Goal: Complete application form: Complete application form

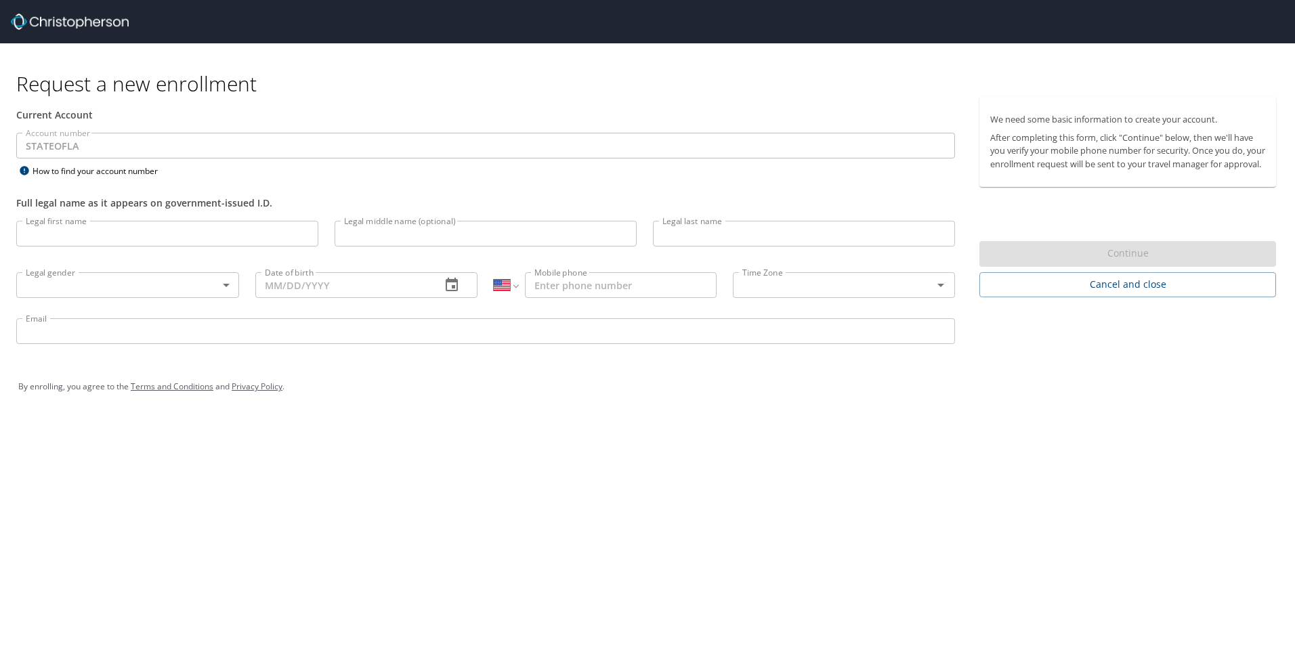
select select "US"
click at [67, 232] on input "Legal first name" at bounding box center [167, 234] width 302 height 26
type input "[PERSON_NAME]"
type input "[DATE]"
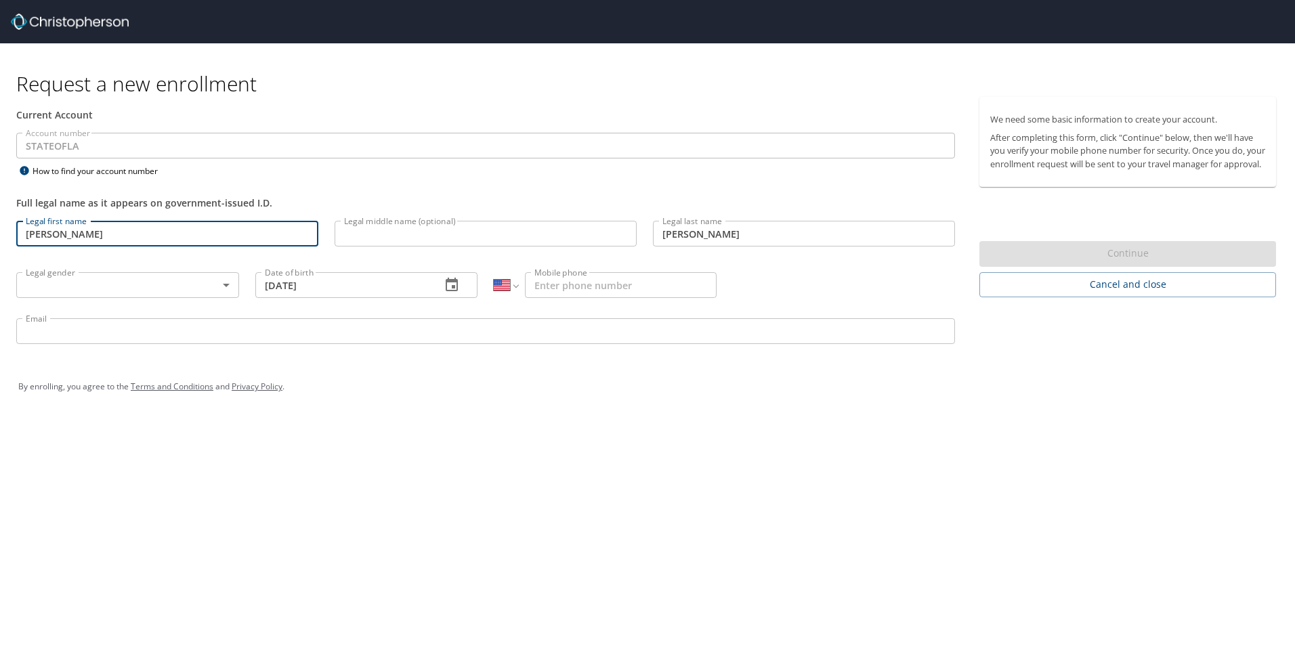
type input "[PHONE_NUMBER]"
type input "[EMAIL_ADDRESS][DOMAIN_NAME]"
click at [90, 286] on body "Request a new enrollment Current Account Account number STATEOFLA Account numbe…" at bounding box center [647, 323] width 1295 height 646
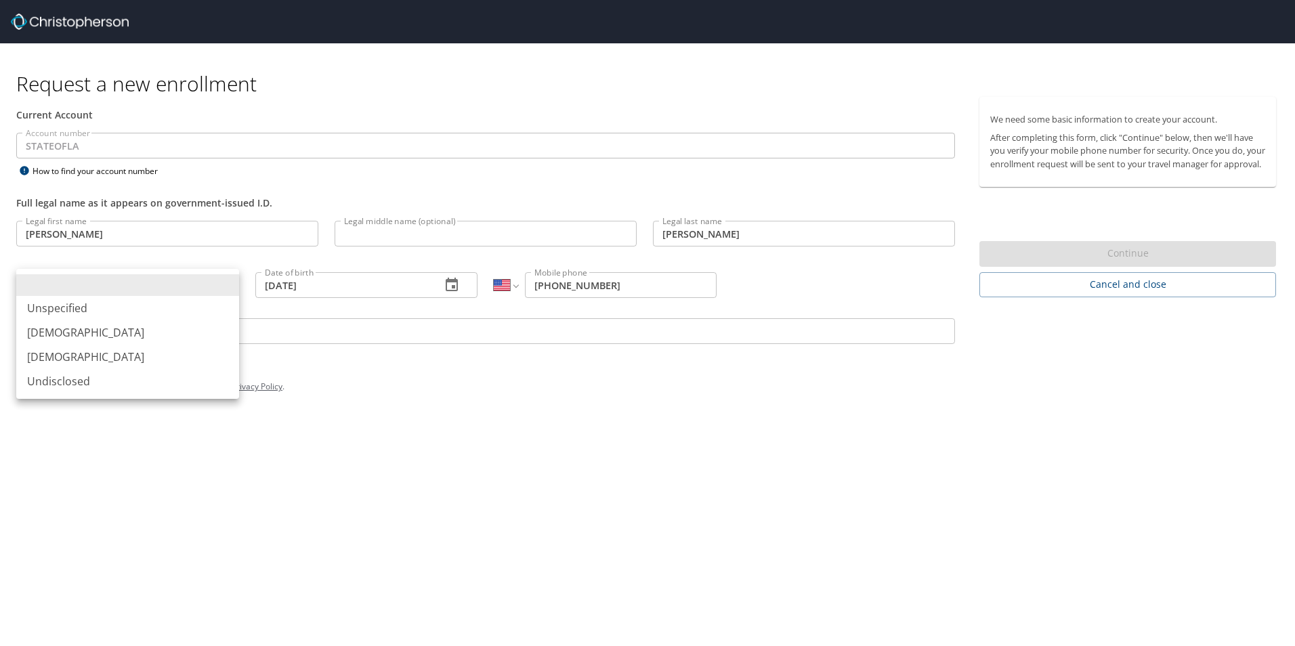
click at [87, 356] on li "[DEMOGRAPHIC_DATA]" at bounding box center [127, 357] width 223 height 24
type input "[DEMOGRAPHIC_DATA]"
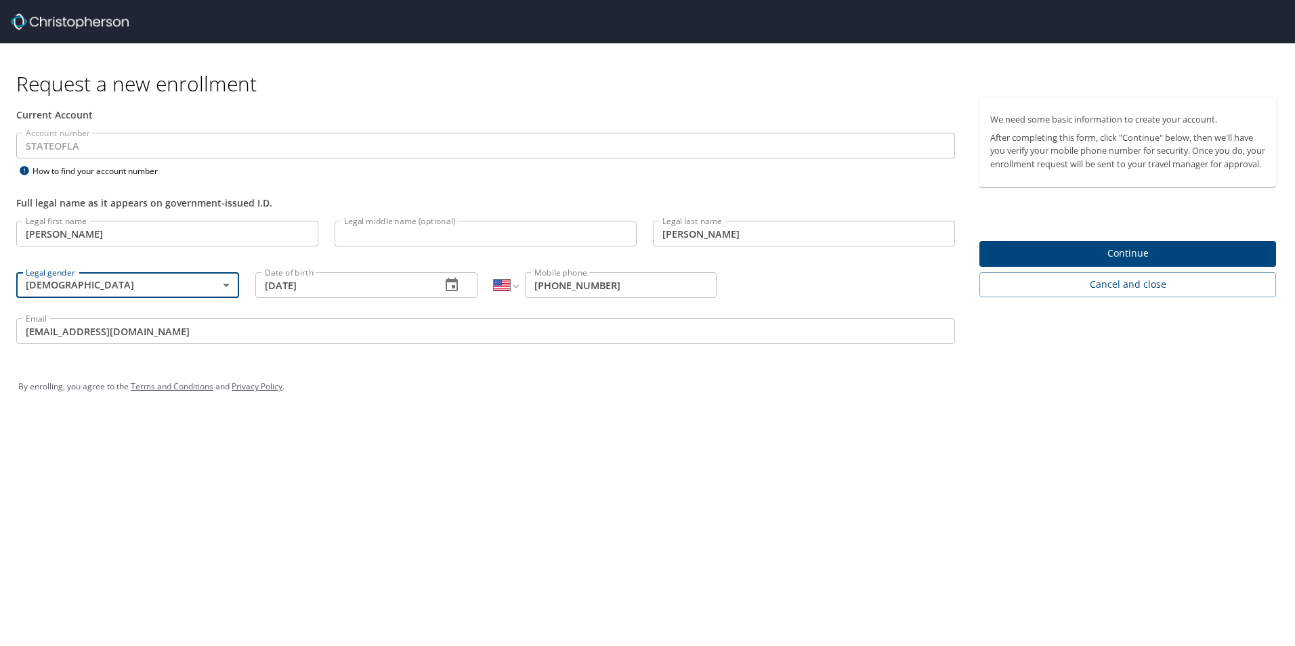
click at [721, 421] on div "Request a new enrollment Current Account Account number STATEOFLA Account numbe…" at bounding box center [647, 323] width 1295 height 646
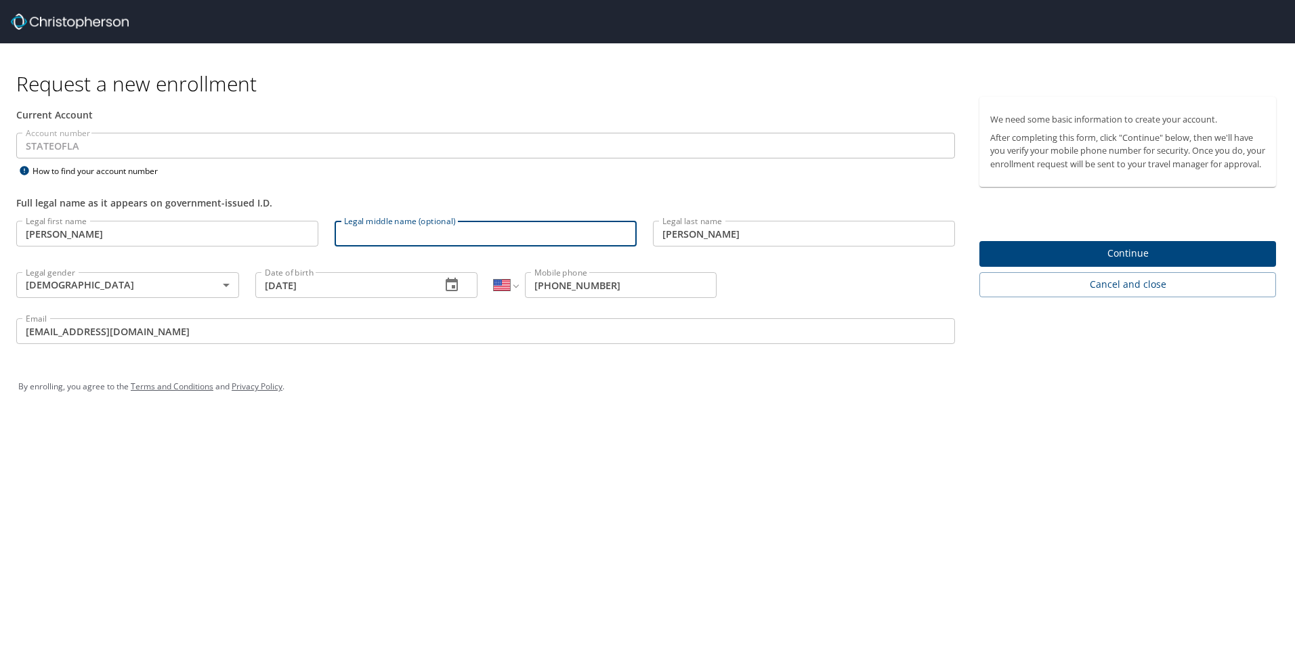
click at [461, 234] on input "Legal middle name (optional)" at bounding box center [486, 234] width 302 height 26
type input "[PERSON_NAME]"
click at [519, 457] on div "Request a new enrollment Current Account Account number STATEOFLA Account numbe…" at bounding box center [647, 323] width 1295 height 646
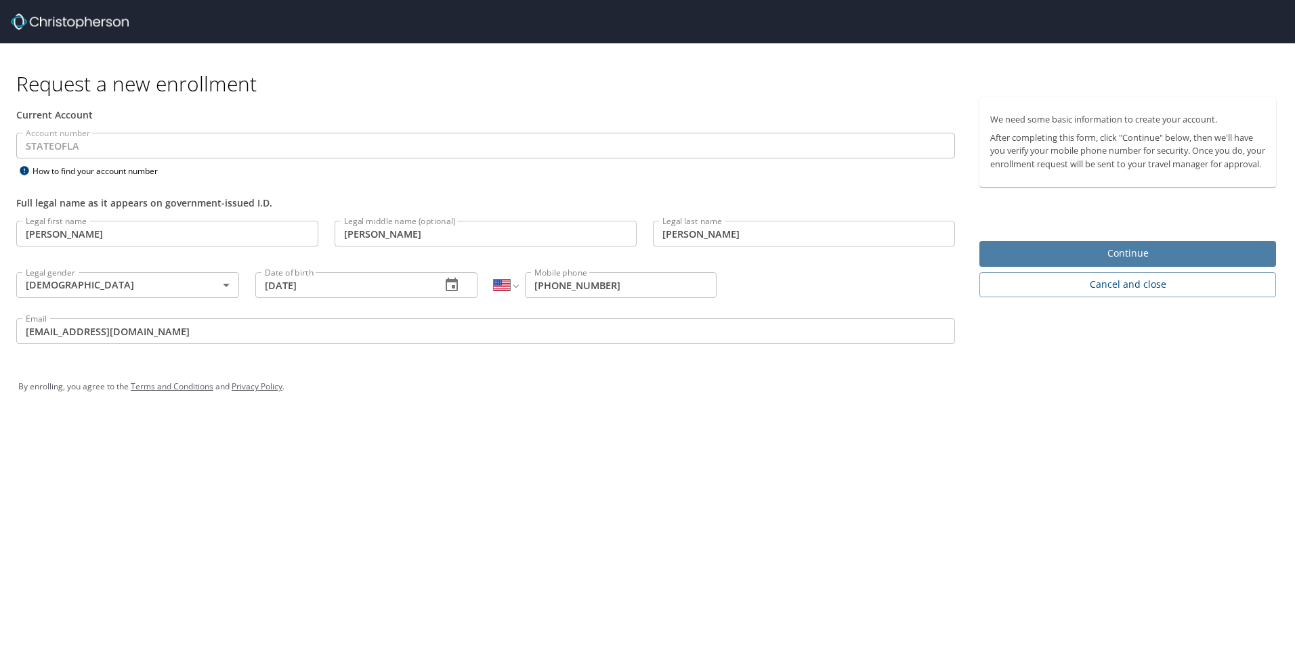
click at [1096, 262] on span "Continue" at bounding box center [1127, 253] width 275 height 17
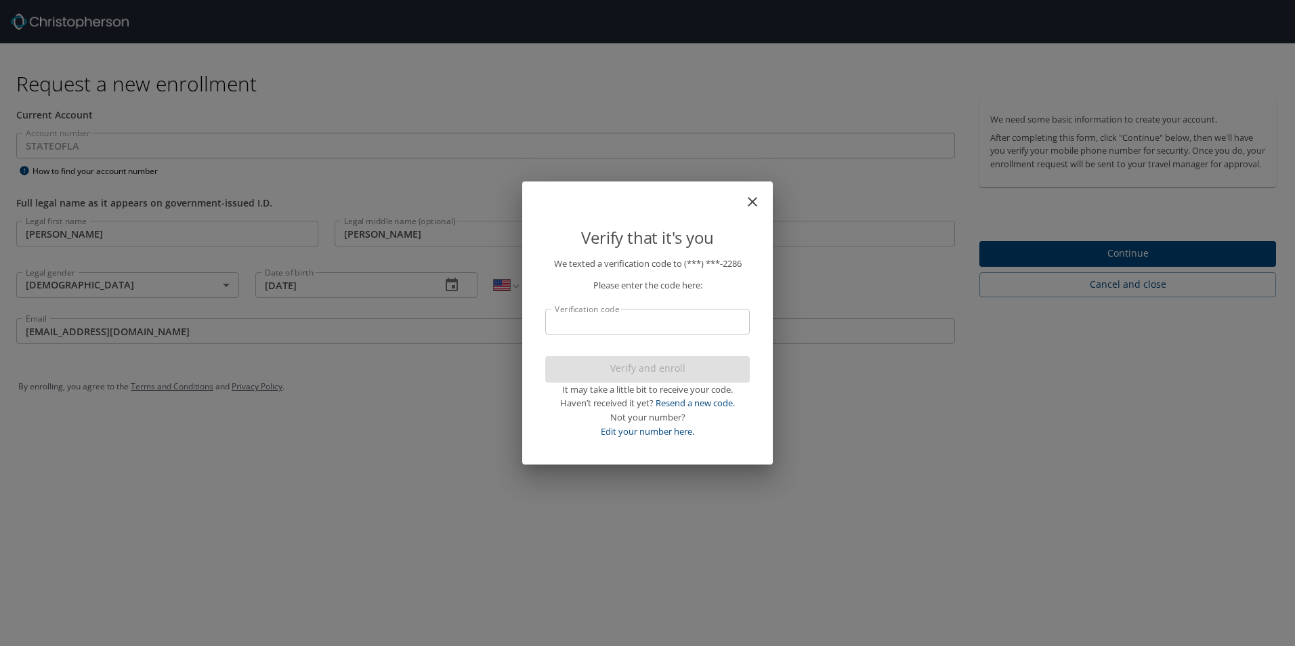
click at [700, 324] on input "Verification code" at bounding box center [647, 322] width 205 height 26
type input "16"
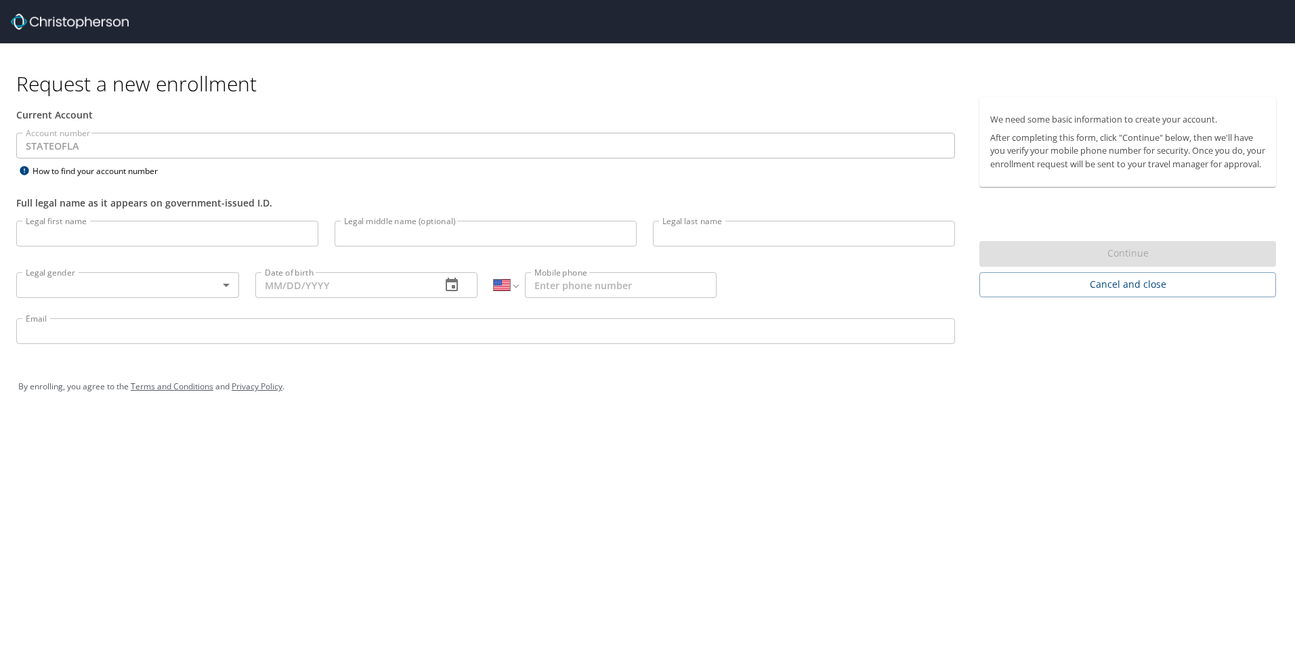
select select "US"
click at [156, 235] on input "Legal first name" at bounding box center [167, 234] width 302 height 26
type input "[PERSON_NAME]"
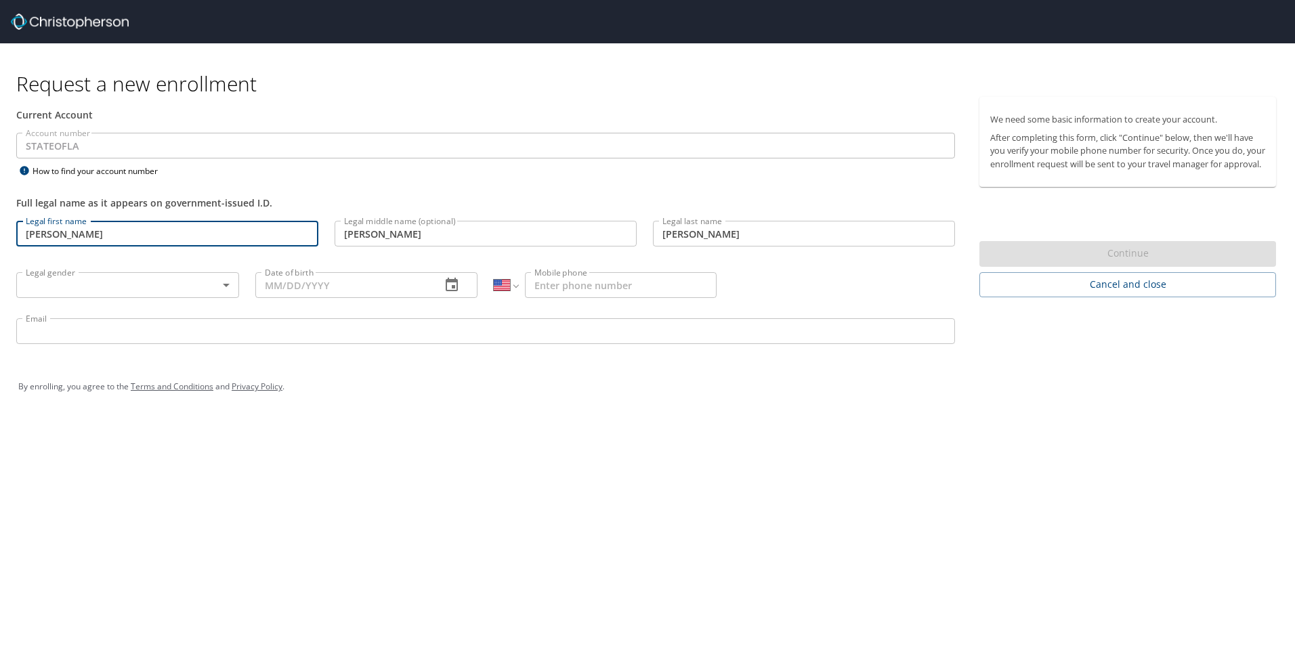
type input "[DATE]"
type input "[PHONE_NUMBER]"
type input "[EMAIL_ADDRESS][DOMAIN_NAME]"
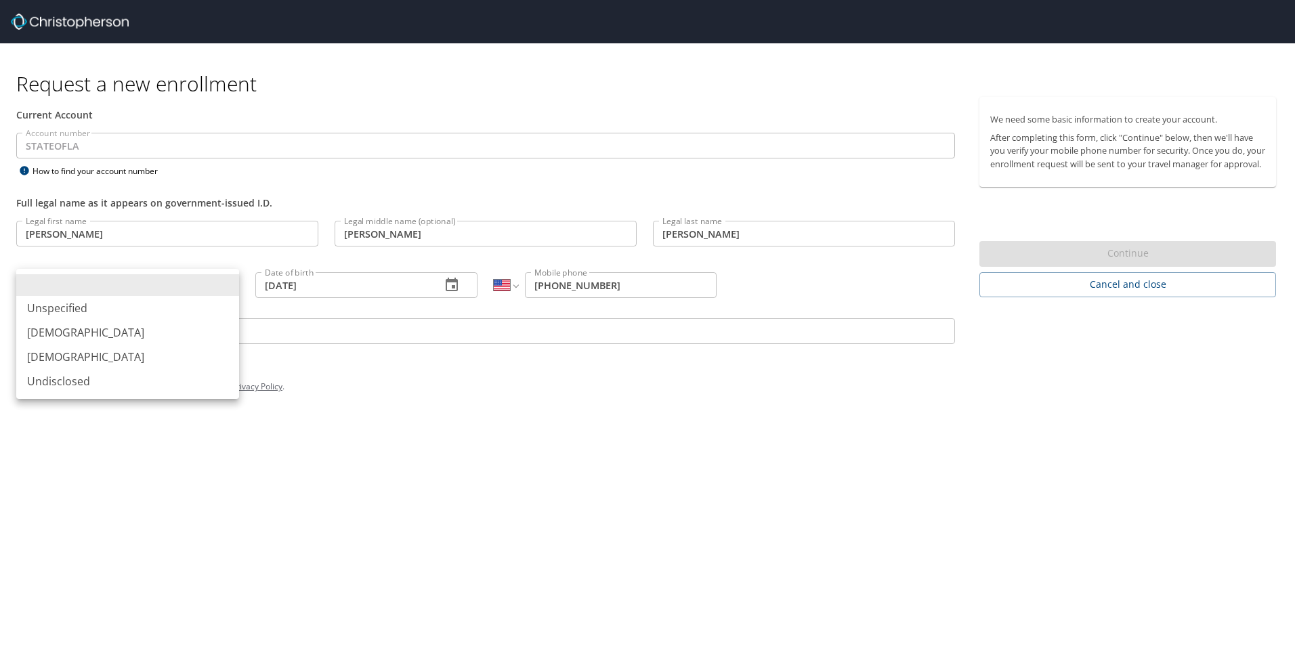
click at [98, 291] on body "Request a new enrollment Current Account Account number STATEOFLA Account numbe…" at bounding box center [647, 323] width 1295 height 646
click at [82, 351] on li "[DEMOGRAPHIC_DATA]" at bounding box center [127, 357] width 223 height 24
type input "[DEMOGRAPHIC_DATA]"
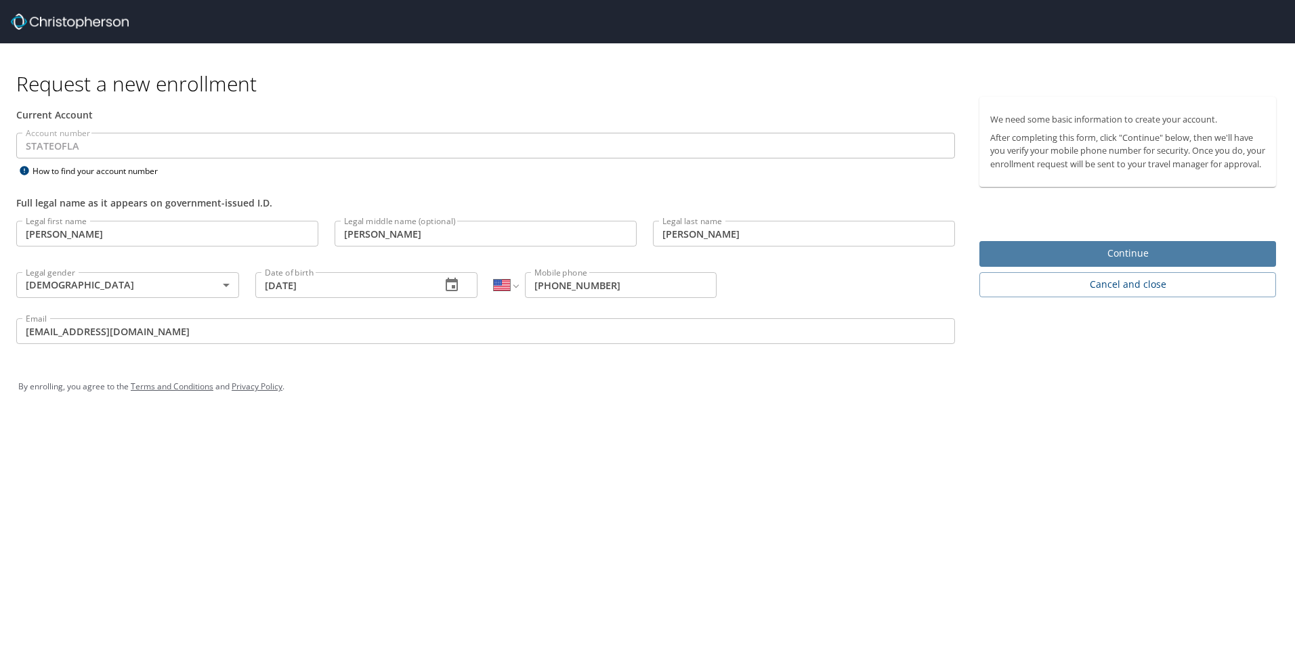
click at [1088, 262] on span "Continue" at bounding box center [1127, 253] width 275 height 17
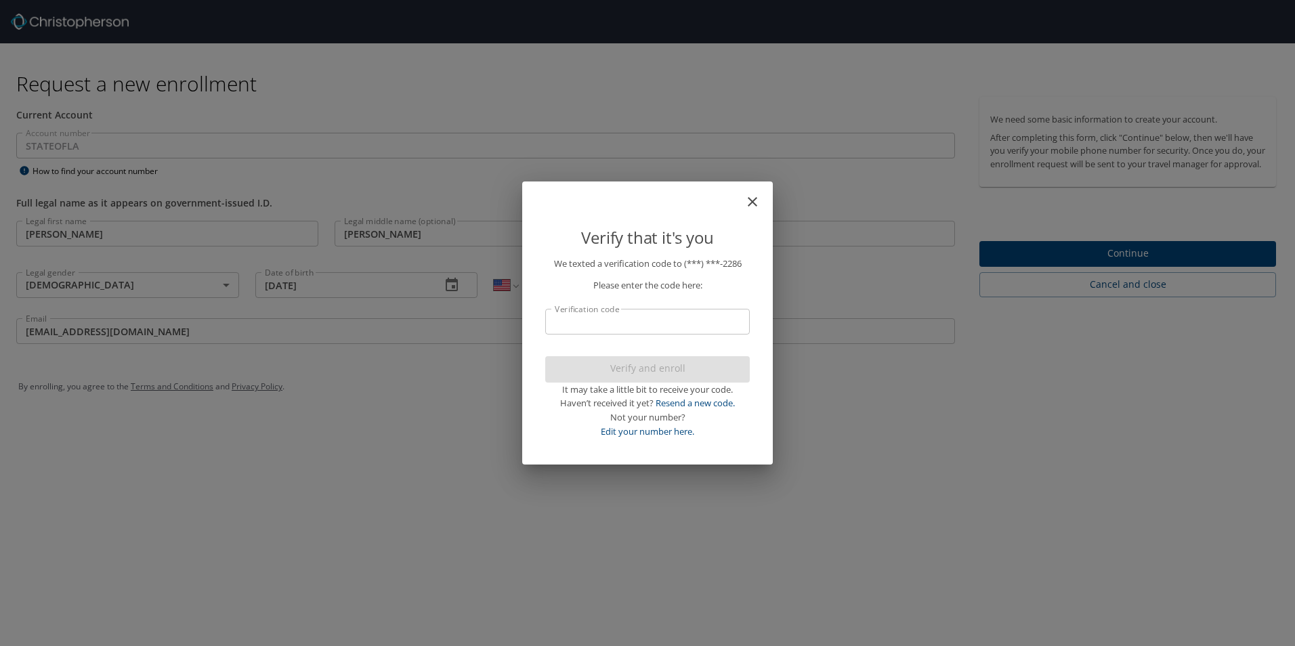
click at [601, 318] on input "Verification code" at bounding box center [647, 322] width 205 height 26
type input "52603"
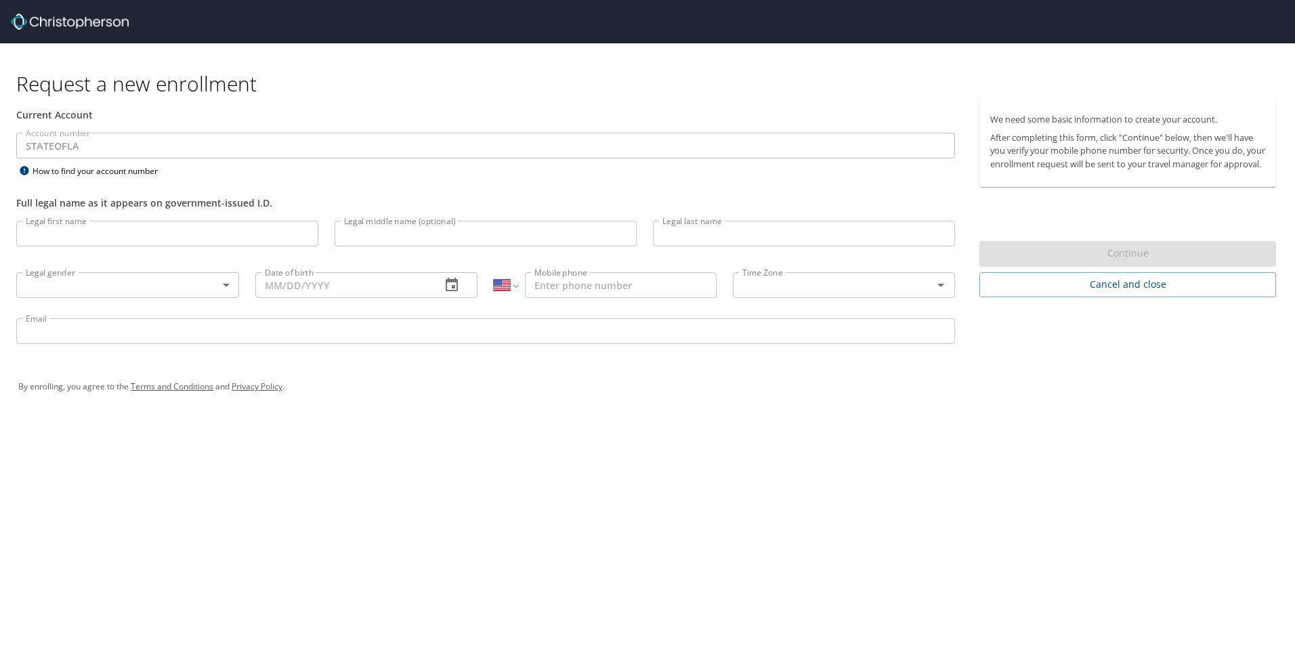
select select "US"
click at [85, 236] on input "Legal first name" at bounding box center [167, 234] width 302 height 26
type input "[PERSON_NAME]"
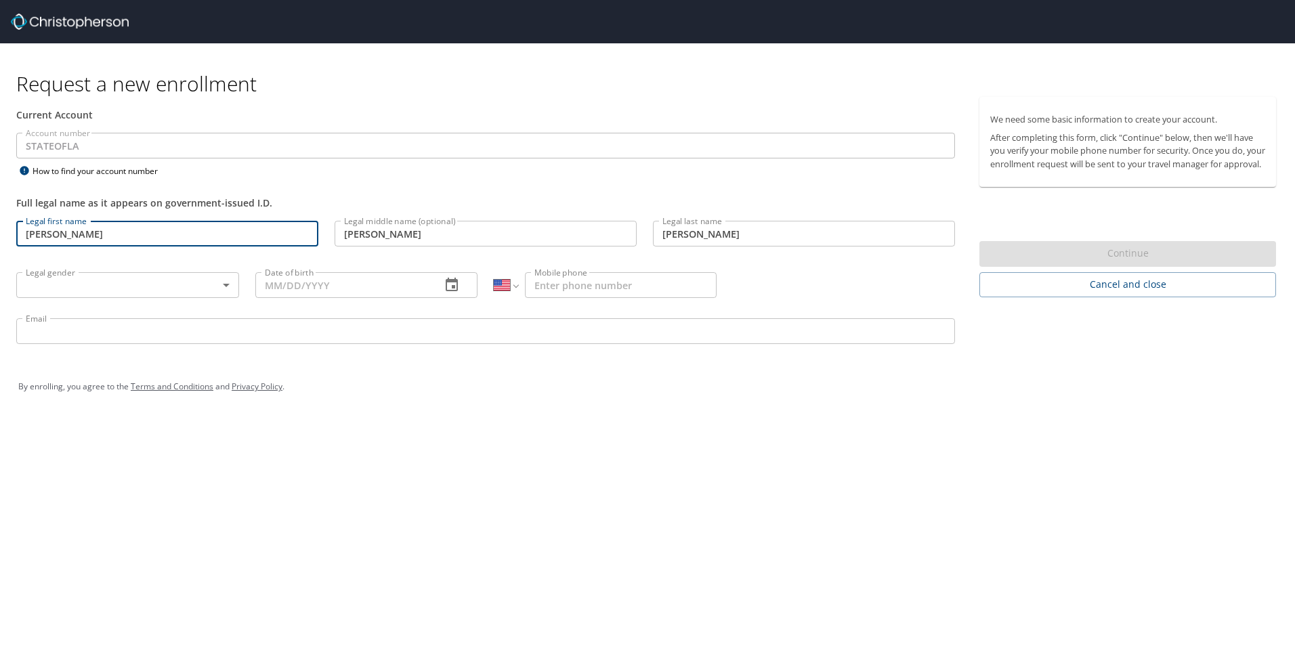
type input "[DATE]"
type input "[PHONE_NUMBER]"
type input "[EMAIL_ADDRESS][DOMAIN_NAME]"
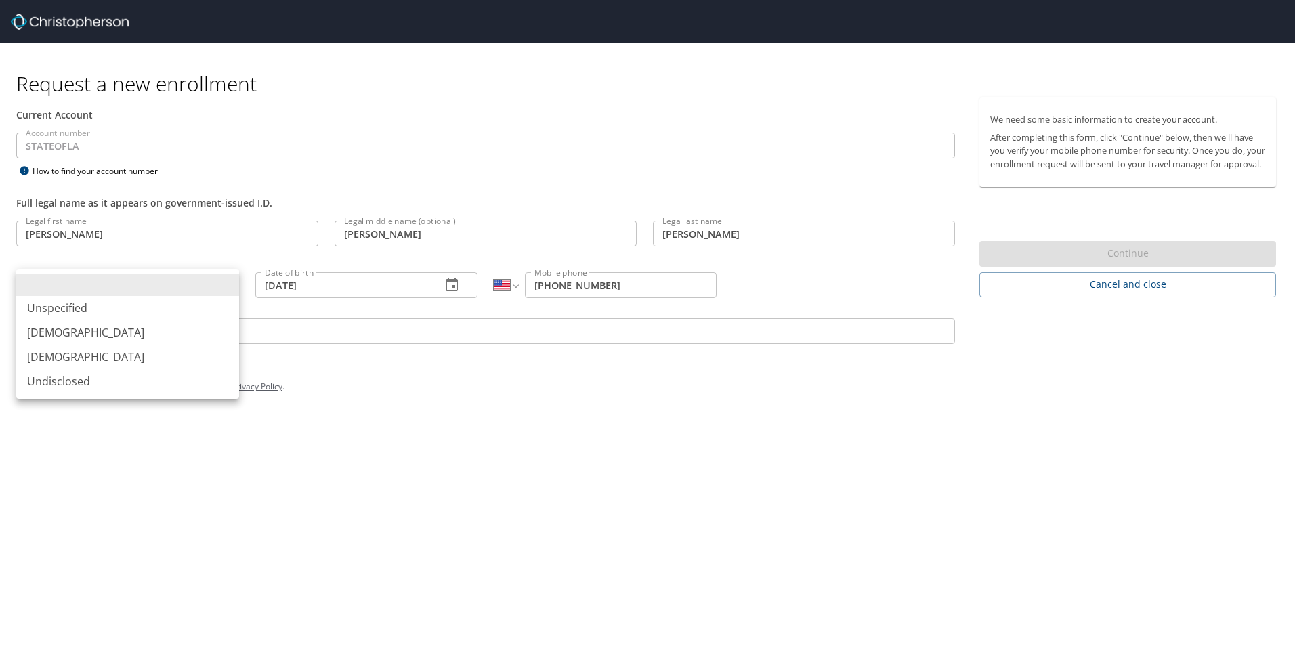
click at [115, 290] on body "Request a new enrollment Current Account Account number STATEOFLA Account numbe…" at bounding box center [647, 323] width 1295 height 646
click at [87, 354] on li "[DEMOGRAPHIC_DATA]" at bounding box center [127, 357] width 223 height 24
type input "[DEMOGRAPHIC_DATA]"
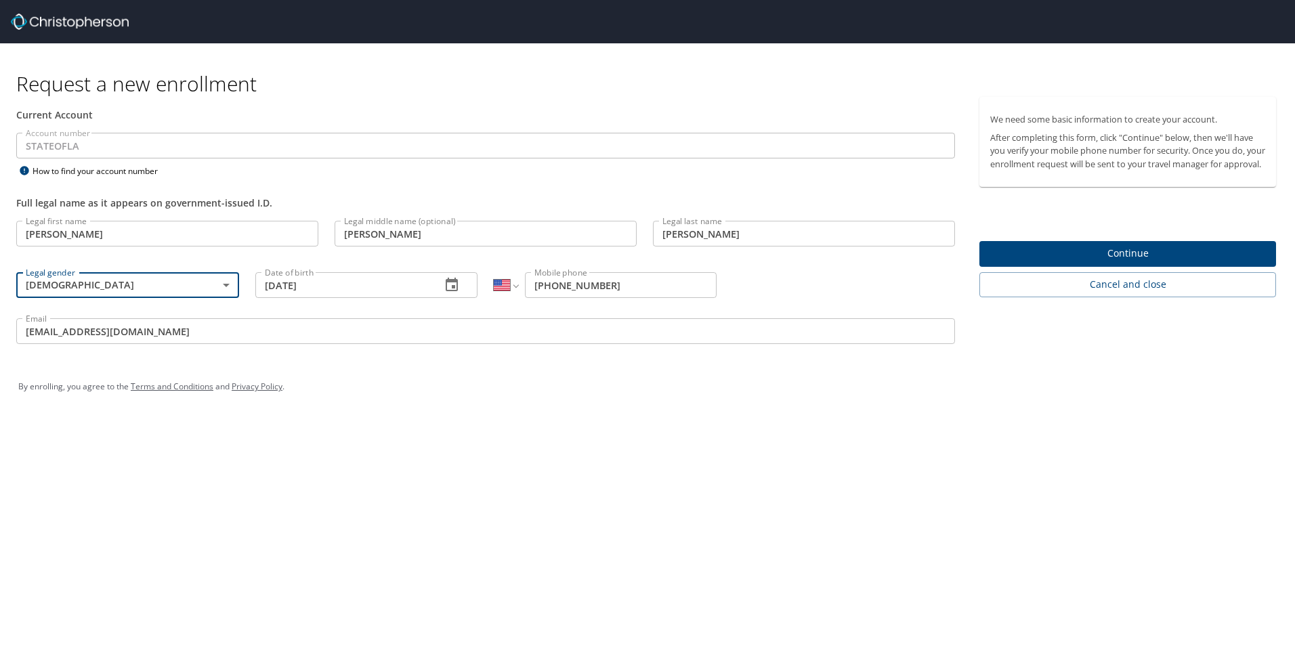
click at [1155, 262] on span "Continue" at bounding box center [1127, 253] width 275 height 17
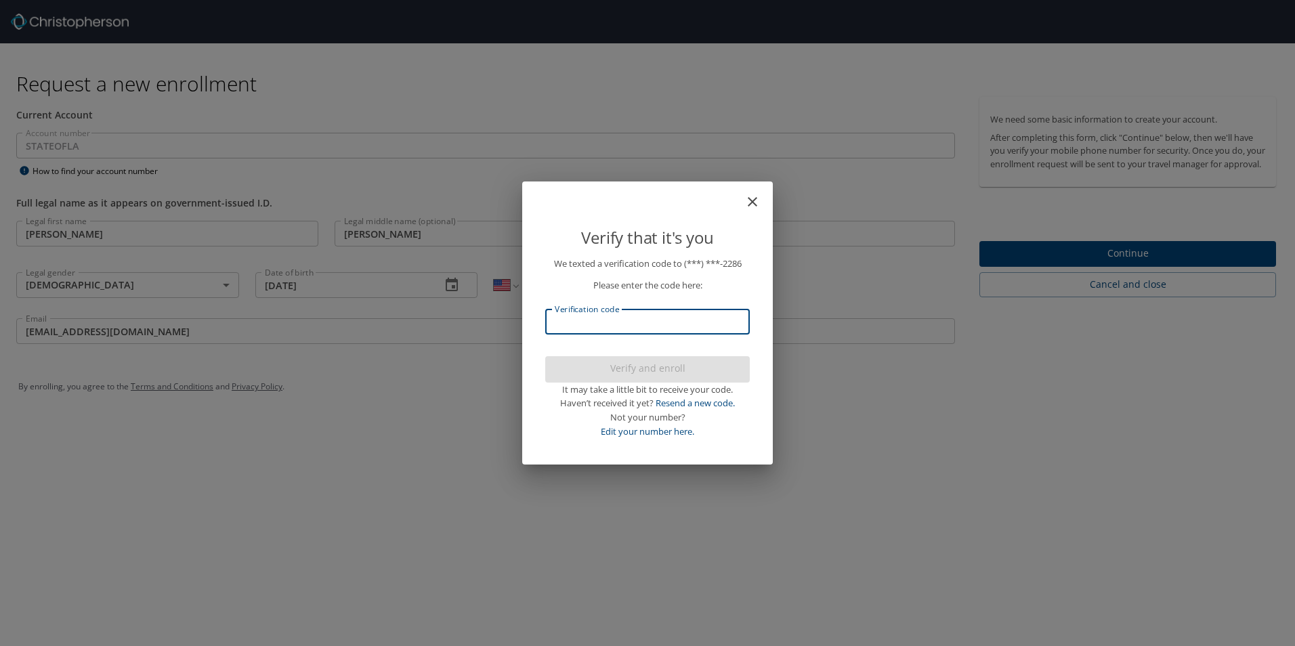
click at [640, 319] on input "Verification code" at bounding box center [647, 322] width 205 height 26
type input "651903"
click at [654, 375] on span "Verify and enroll" at bounding box center [647, 368] width 183 height 17
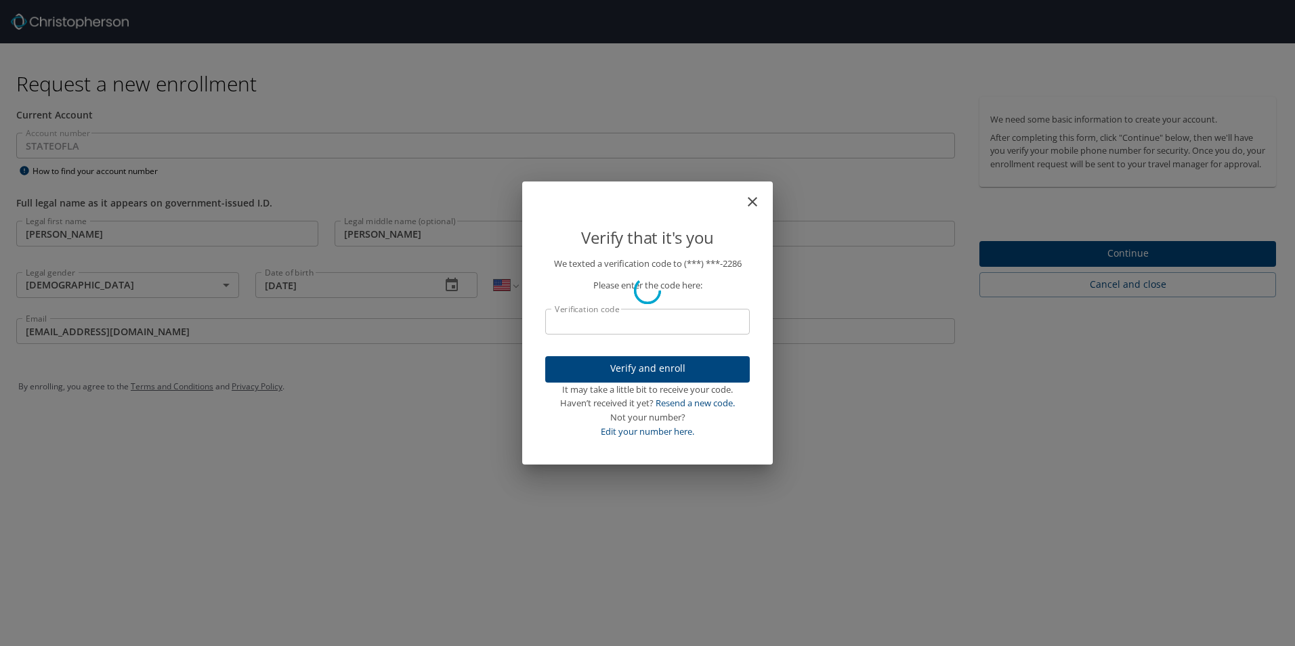
click at [1154, 265] on div "Verify that it's you We texted a verification code to (***) ***- 2286 Please en…" at bounding box center [647, 323] width 1295 height 646
click at [948, 467] on div "Verify that it's you We texted a verification code to (***) ***- 2286 Please en…" at bounding box center [647, 323] width 1295 height 646
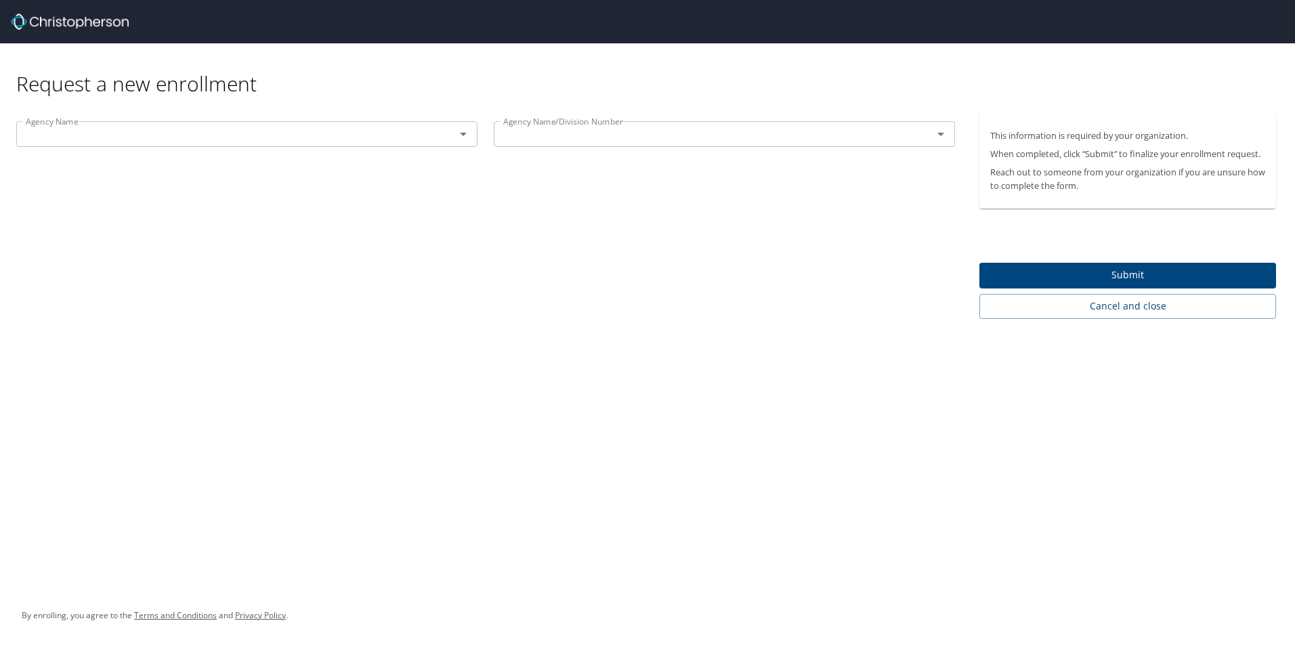
click at [144, 128] on input "text" at bounding box center [226, 134] width 413 height 18
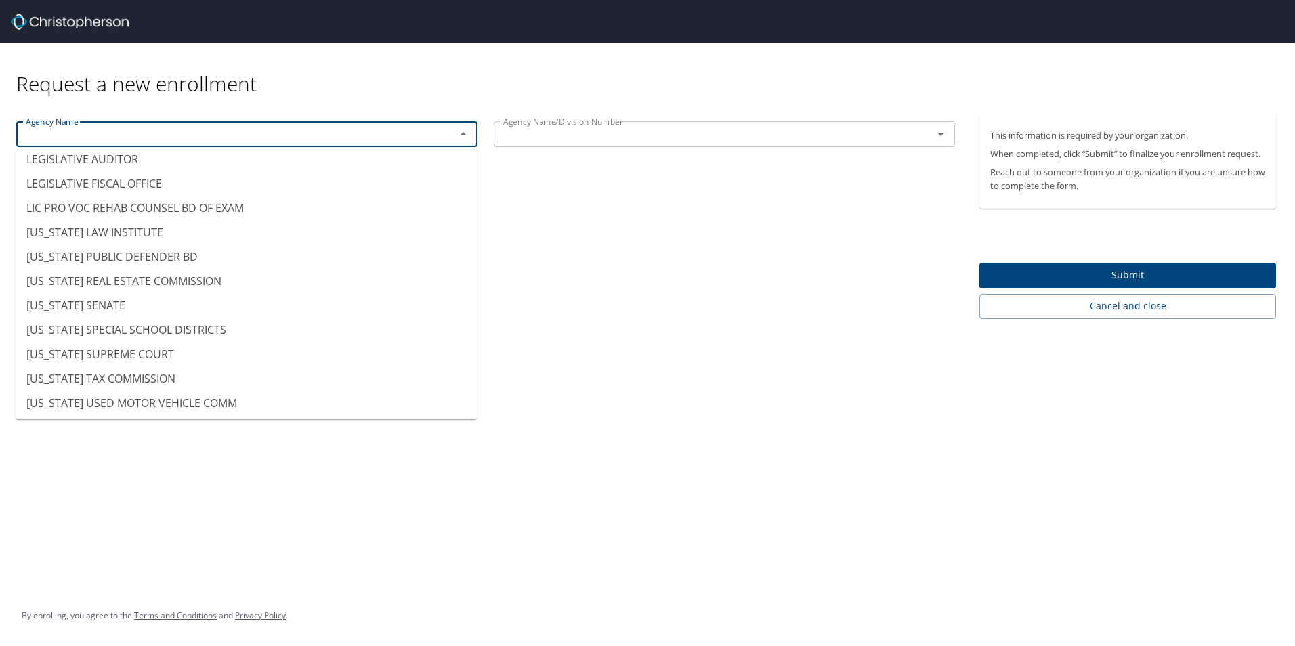
scroll to position [6569, 0]
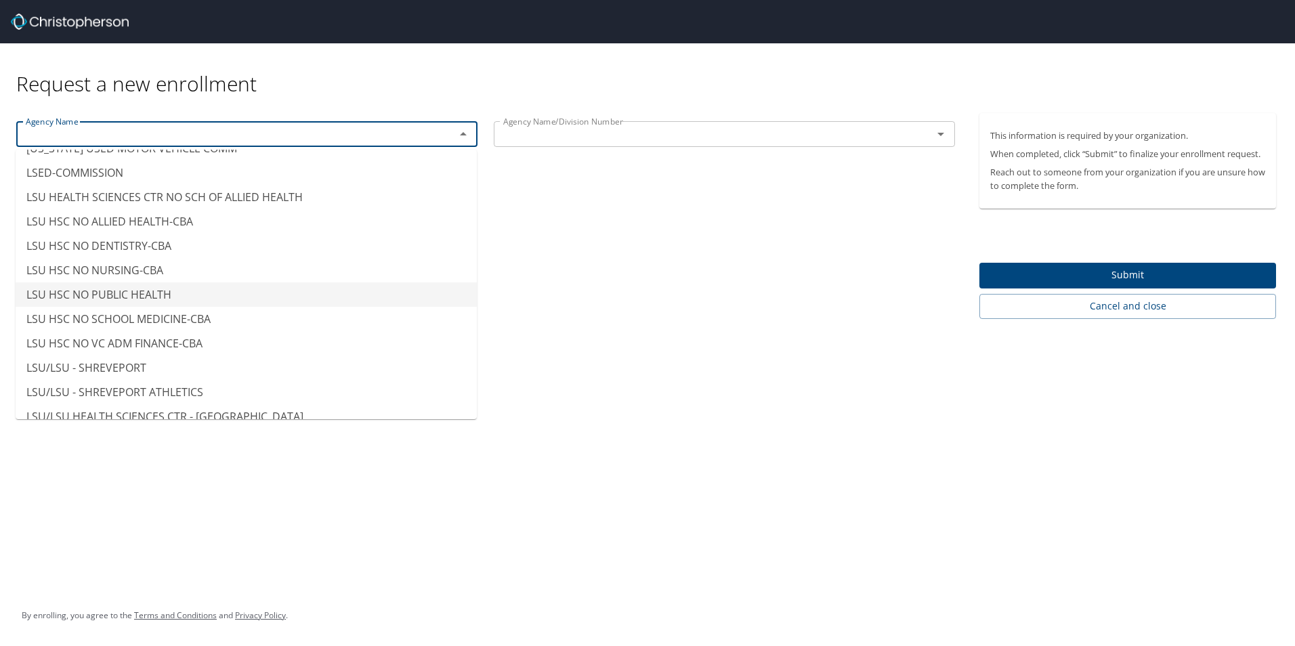
click at [177, 282] on li "LSU HSC NO PUBLIC HEALTH" at bounding box center [246, 294] width 461 height 24
type input "LSU HSC NO PUBLIC HEALTH"
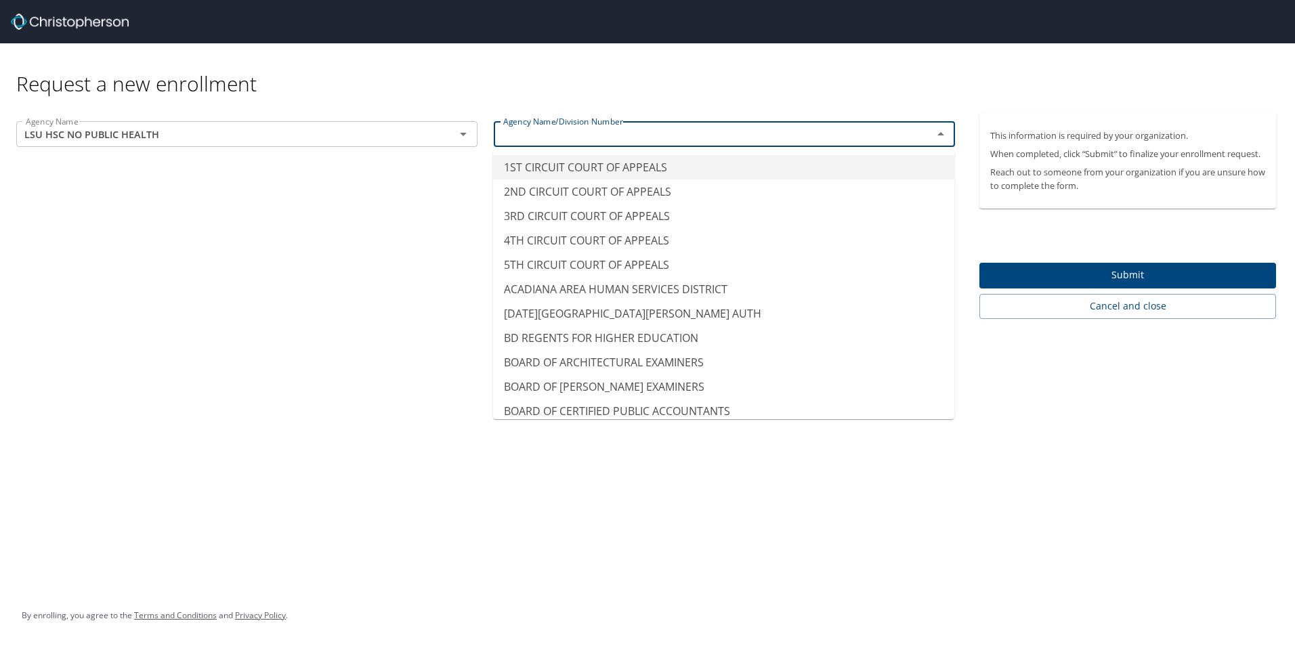
click at [616, 129] on input "text" at bounding box center [704, 134] width 413 height 18
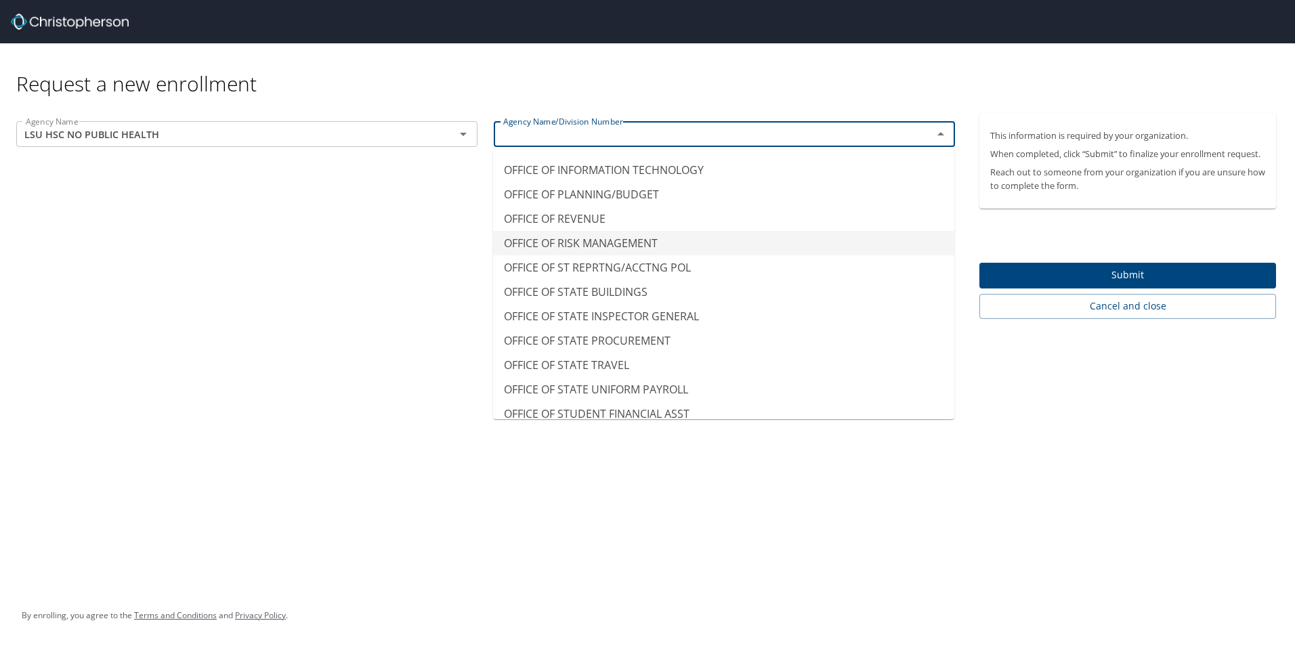
scroll to position [8601, 0]
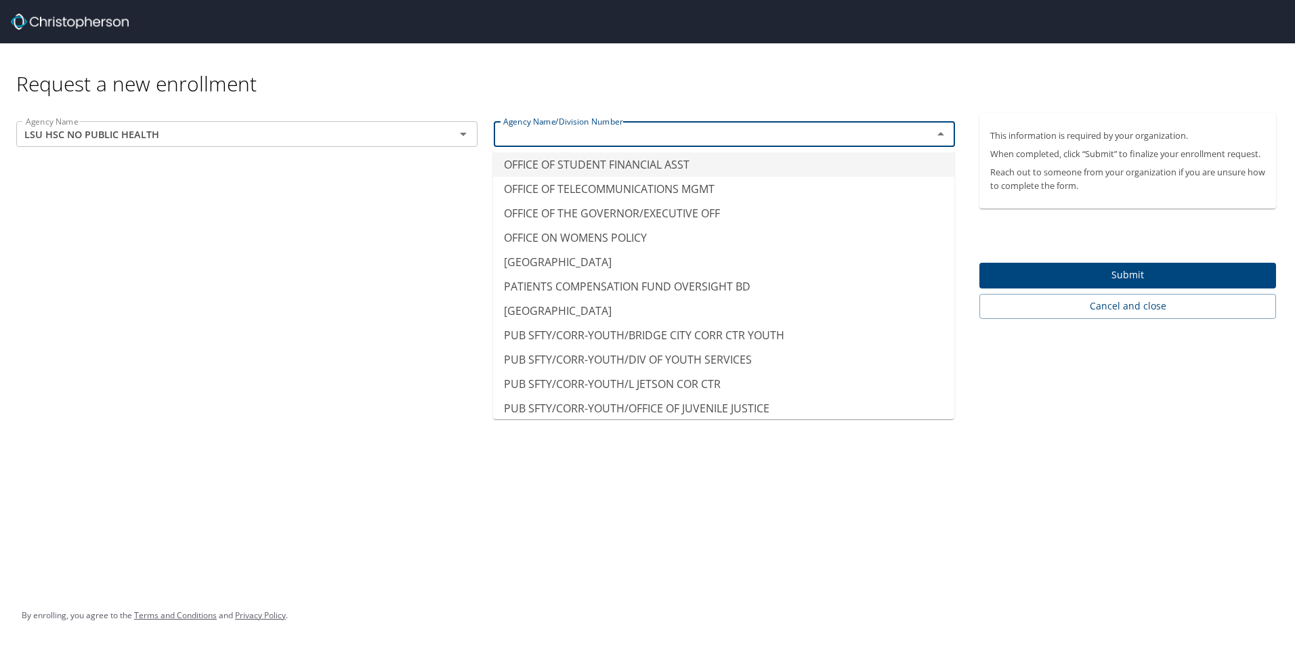
click at [614, 125] on div "Agency Name/Division Number" at bounding box center [724, 134] width 461 height 26
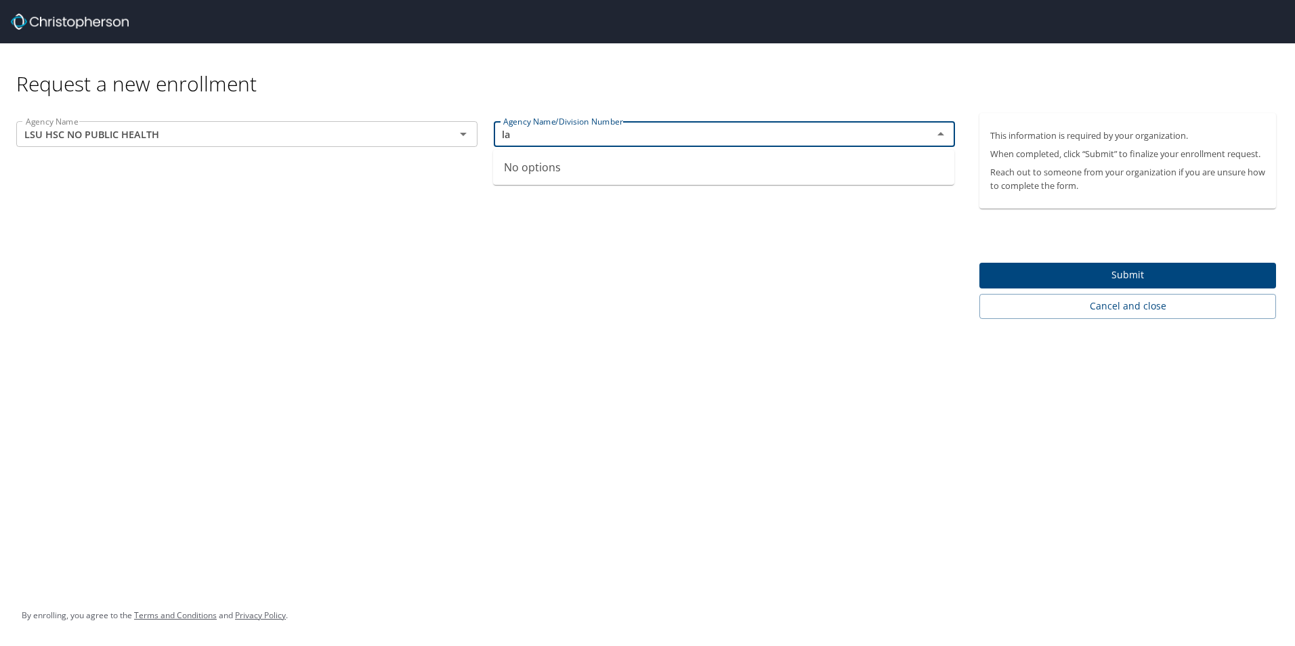
type input "l"
type input "LA1474"
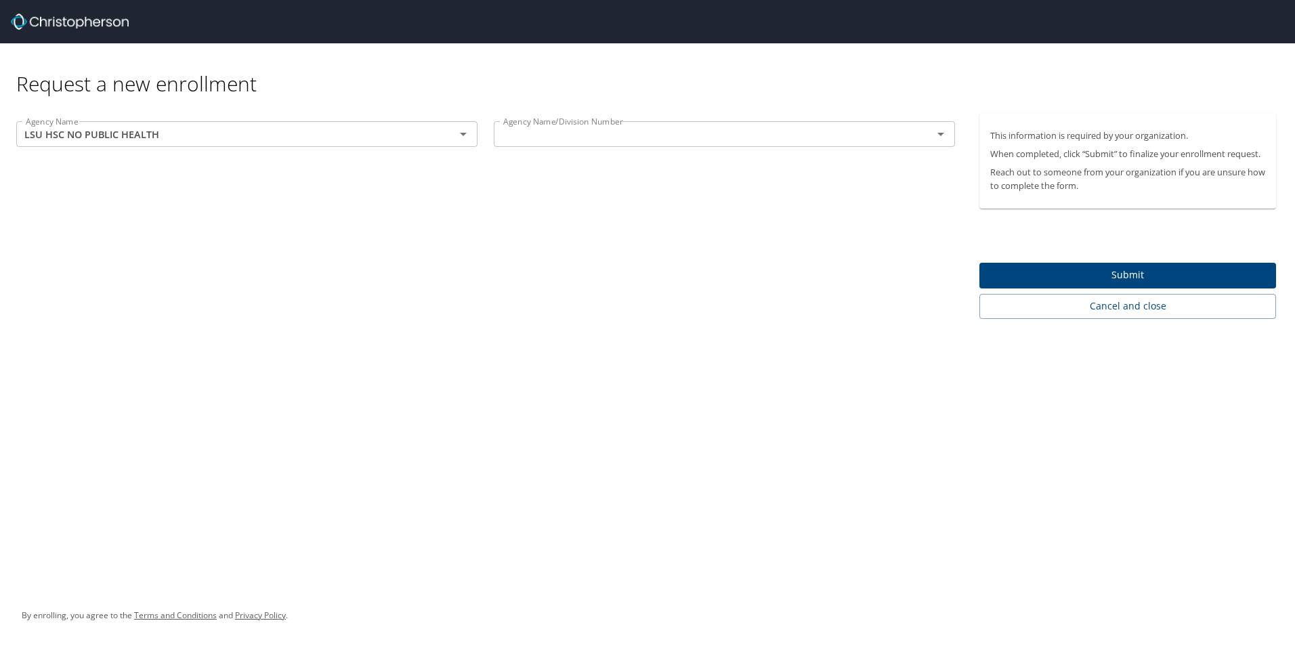
click at [636, 205] on div "Agency Name LSU HSC NO PUBLIC HEALTH Agency Name Agency Name/Division Number Ag…" at bounding box center [485, 216] width 971 height 206
click at [1063, 273] on span "Submit" at bounding box center [1127, 275] width 275 height 17
